Goal: Task Accomplishment & Management: Manage account settings

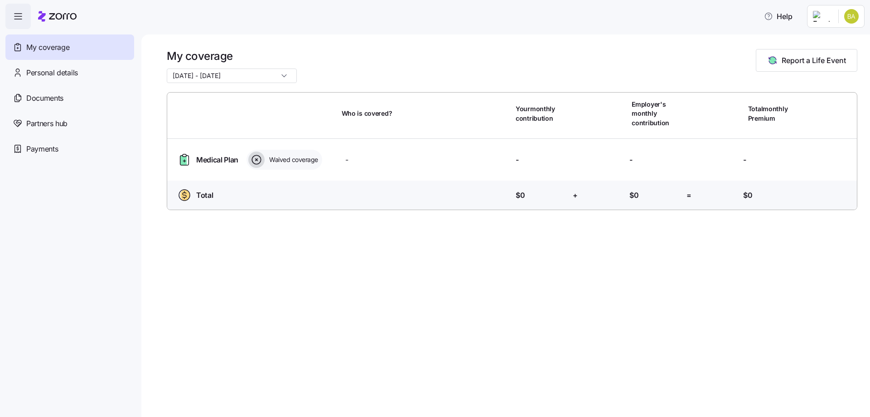
click at [852, 20] on html "Help My coverage Personal details Documents Partners hub Payments My coverage […" at bounding box center [435, 205] width 870 height 411
click at [833, 47] on div "Admin view" at bounding box center [827, 41] width 67 height 15
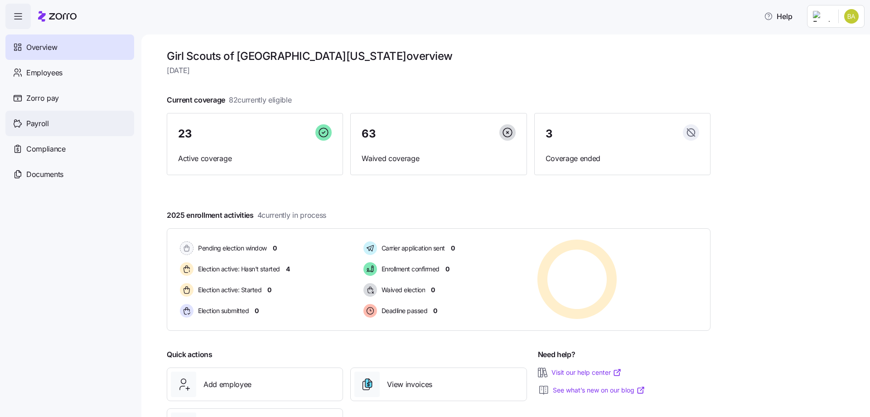
click at [49, 125] on div "Payroll" at bounding box center [69, 123] width 129 height 25
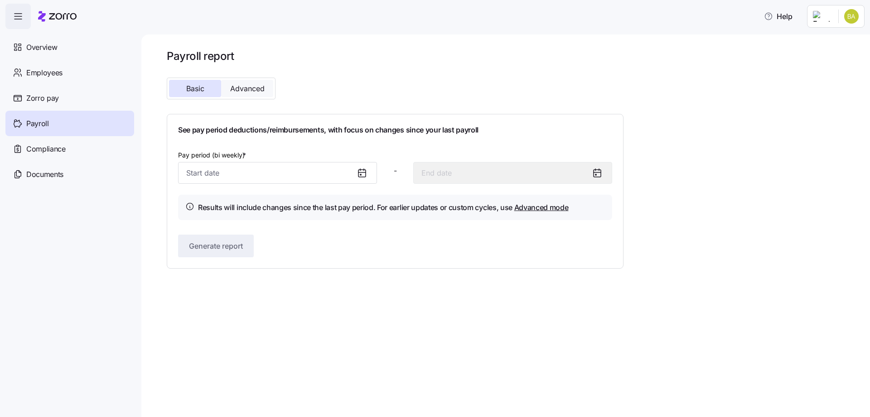
click at [233, 89] on span "Advanced" at bounding box center [247, 88] width 34 height 7
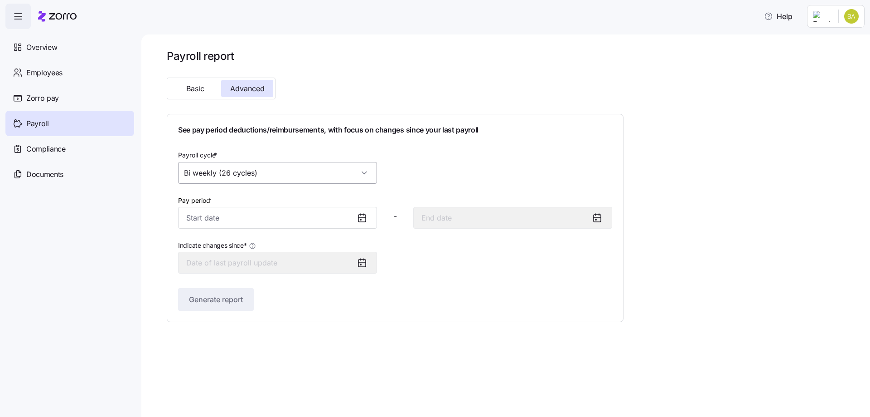
click at [252, 174] on input "Bi weekly (26 cycles)" at bounding box center [277, 173] width 199 height 22
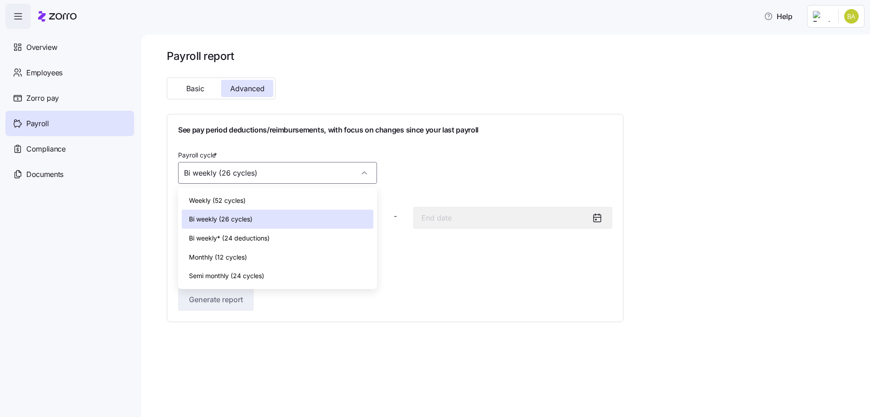
click at [238, 237] on span "Bi weekly* (24 deductions)" at bounding box center [229, 238] width 81 height 10
type input "Bi weekly* (24 deductions)"
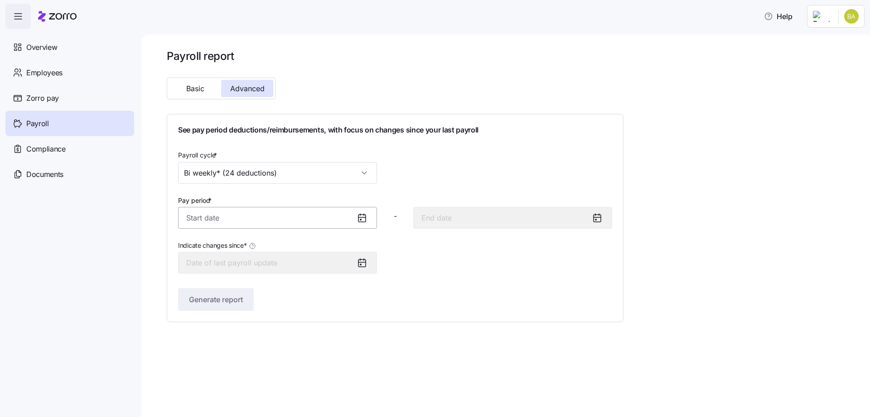
click at [241, 222] on input "Pay period *" at bounding box center [277, 218] width 199 height 22
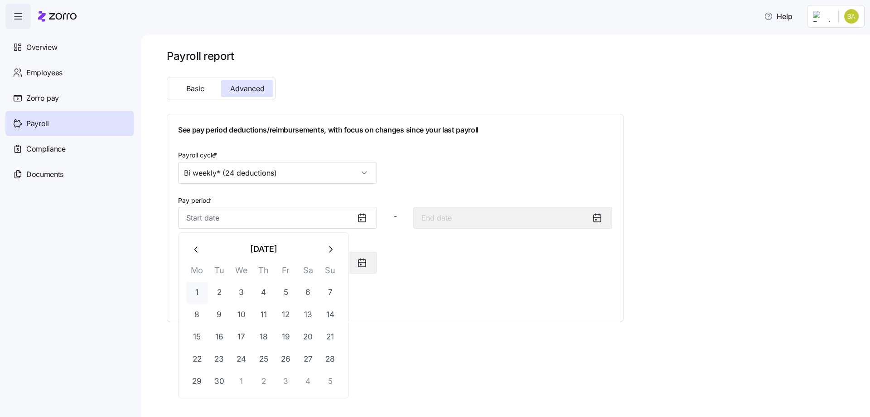
click at [193, 288] on button "1" at bounding box center [197, 292] width 22 height 22
type input "September 1, 2025"
type input "September 14, 2025"
type input "September 1, 2025"
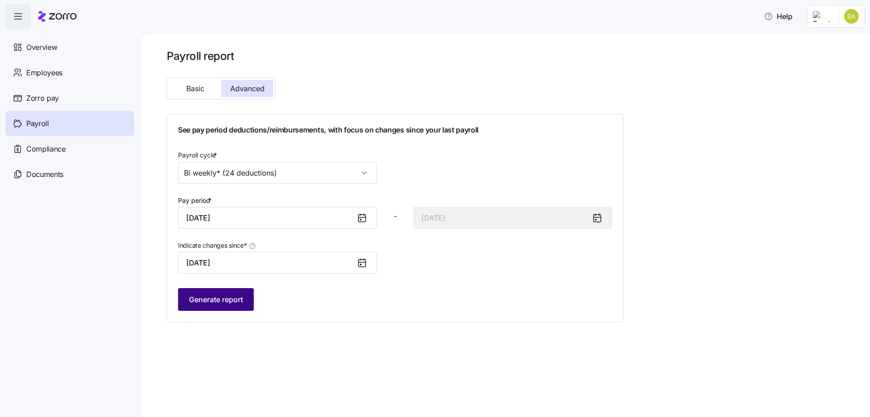
click at [237, 295] on span "Generate report" at bounding box center [216, 299] width 54 height 11
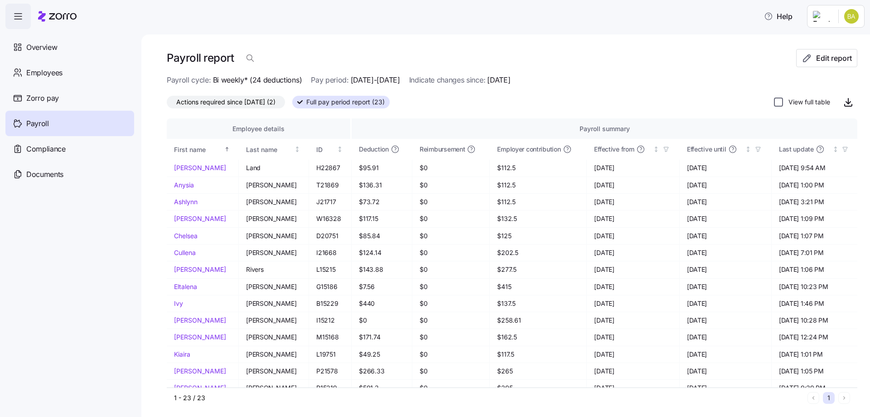
click at [774, 106] on input "View full table" at bounding box center [778, 101] width 9 height 9
checkbox input "true"
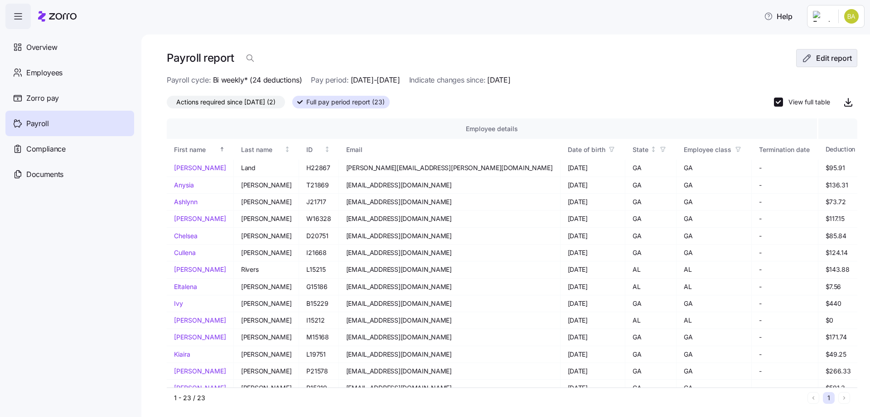
click at [819, 55] on span "Edit report" at bounding box center [834, 58] width 36 height 11
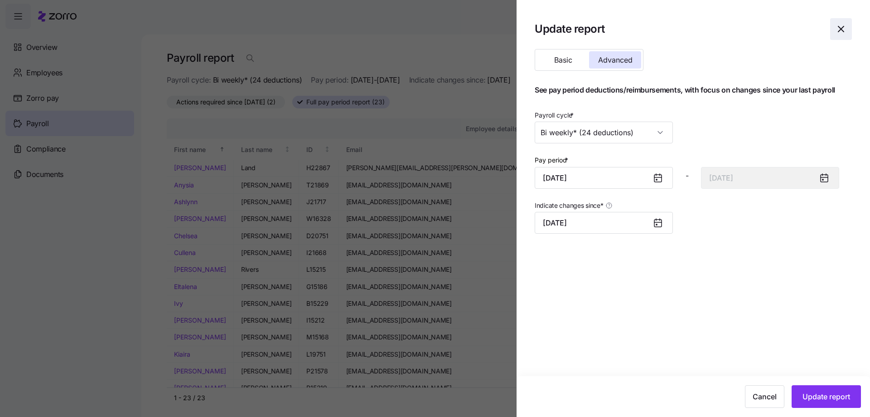
click at [840, 32] on icon "button" at bounding box center [841, 29] width 11 height 11
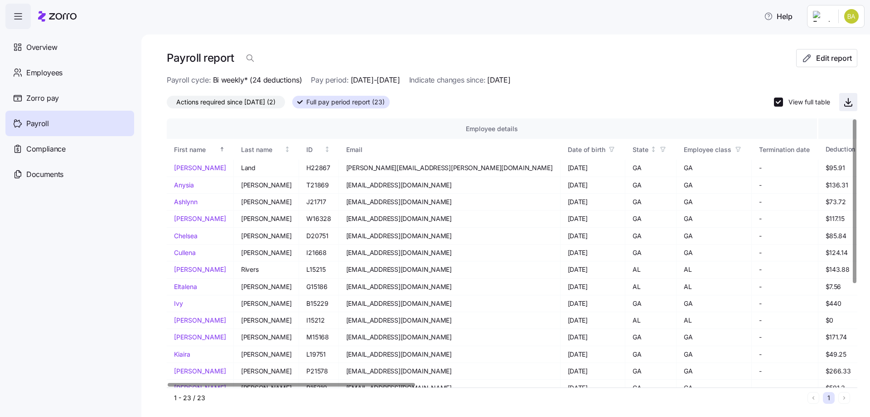
click at [846, 100] on icon "button" at bounding box center [848, 102] width 11 height 11
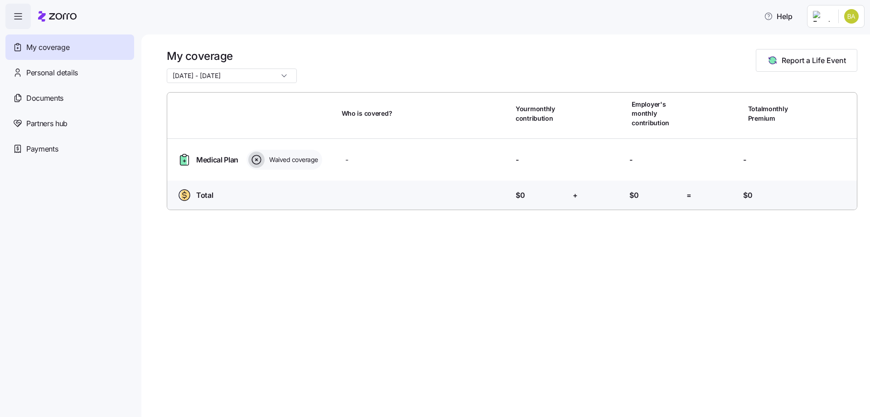
click at [844, 19] on html "Help My coverage Personal details Documents Partners hub Payments My coverage […" at bounding box center [435, 205] width 870 height 411
click at [820, 44] on div "Admin view" at bounding box center [821, 41] width 47 height 10
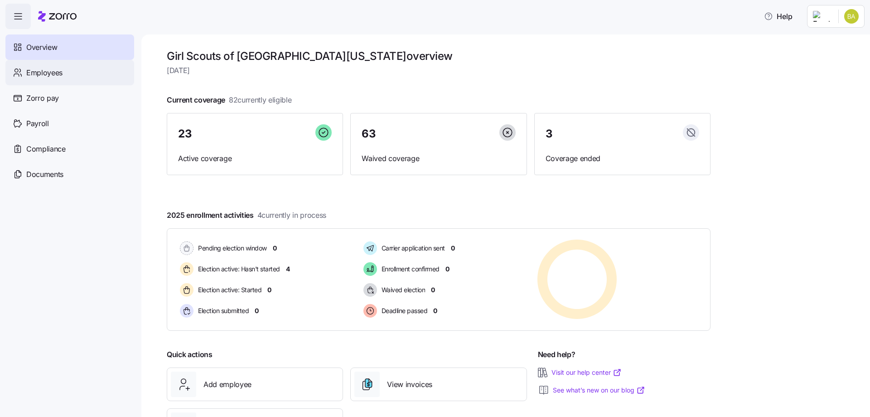
click at [27, 67] on span "Employees" at bounding box center [44, 72] width 36 height 11
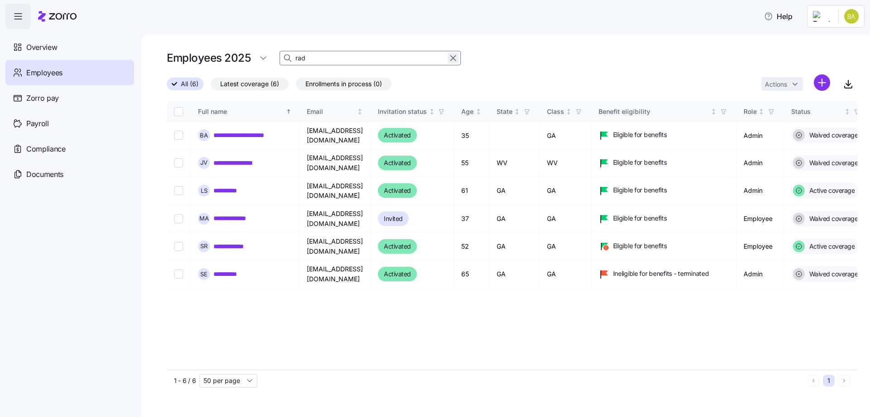
click at [451, 57] on icon "button" at bounding box center [453, 58] width 10 height 11
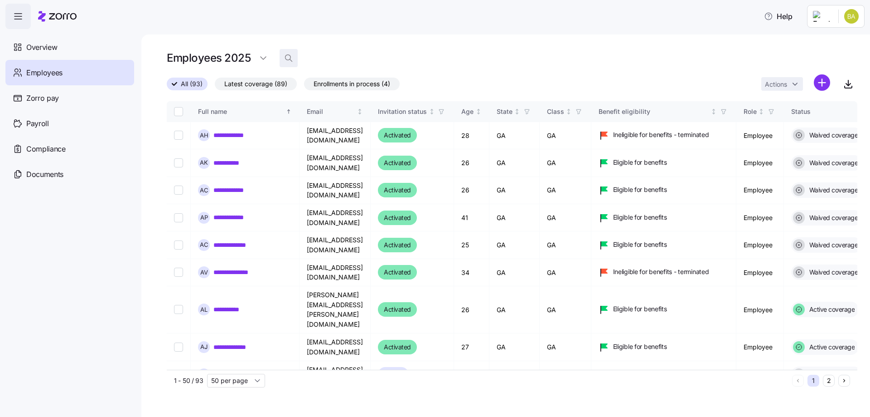
click at [291, 58] on icon "button" at bounding box center [288, 57] width 9 height 9
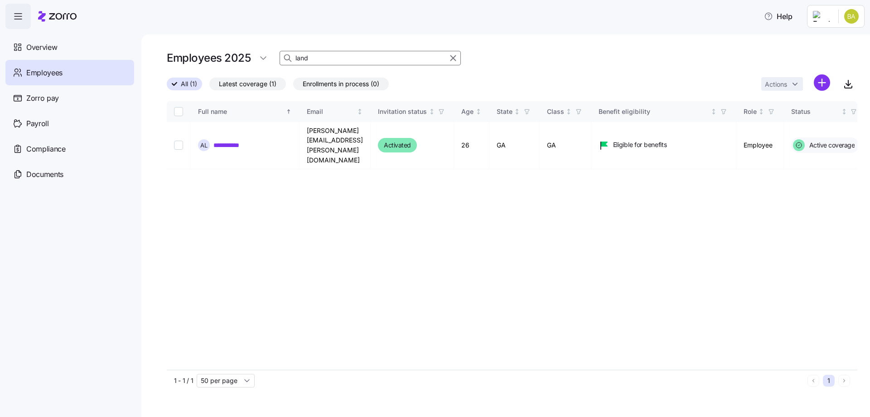
click at [338, 57] on input "land" at bounding box center [370, 58] width 181 height 15
type input "land"
click at [224, 141] on link "**********" at bounding box center [231, 145] width 37 height 9
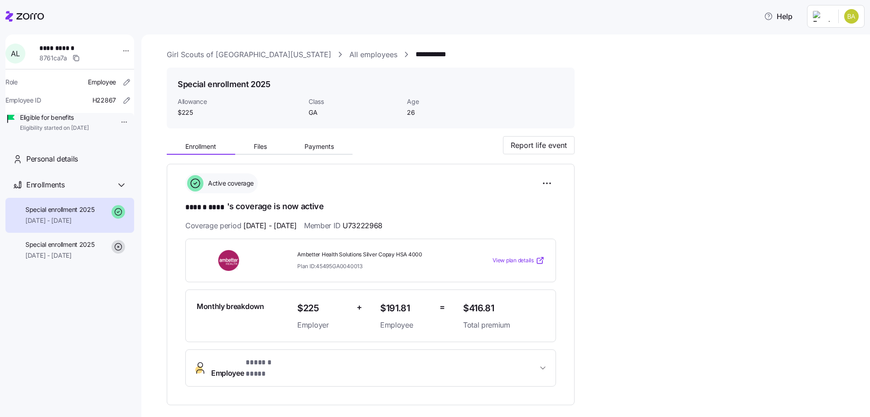
scroll to position [177, 0]
